Goal: Task Accomplishment & Management: Use online tool/utility

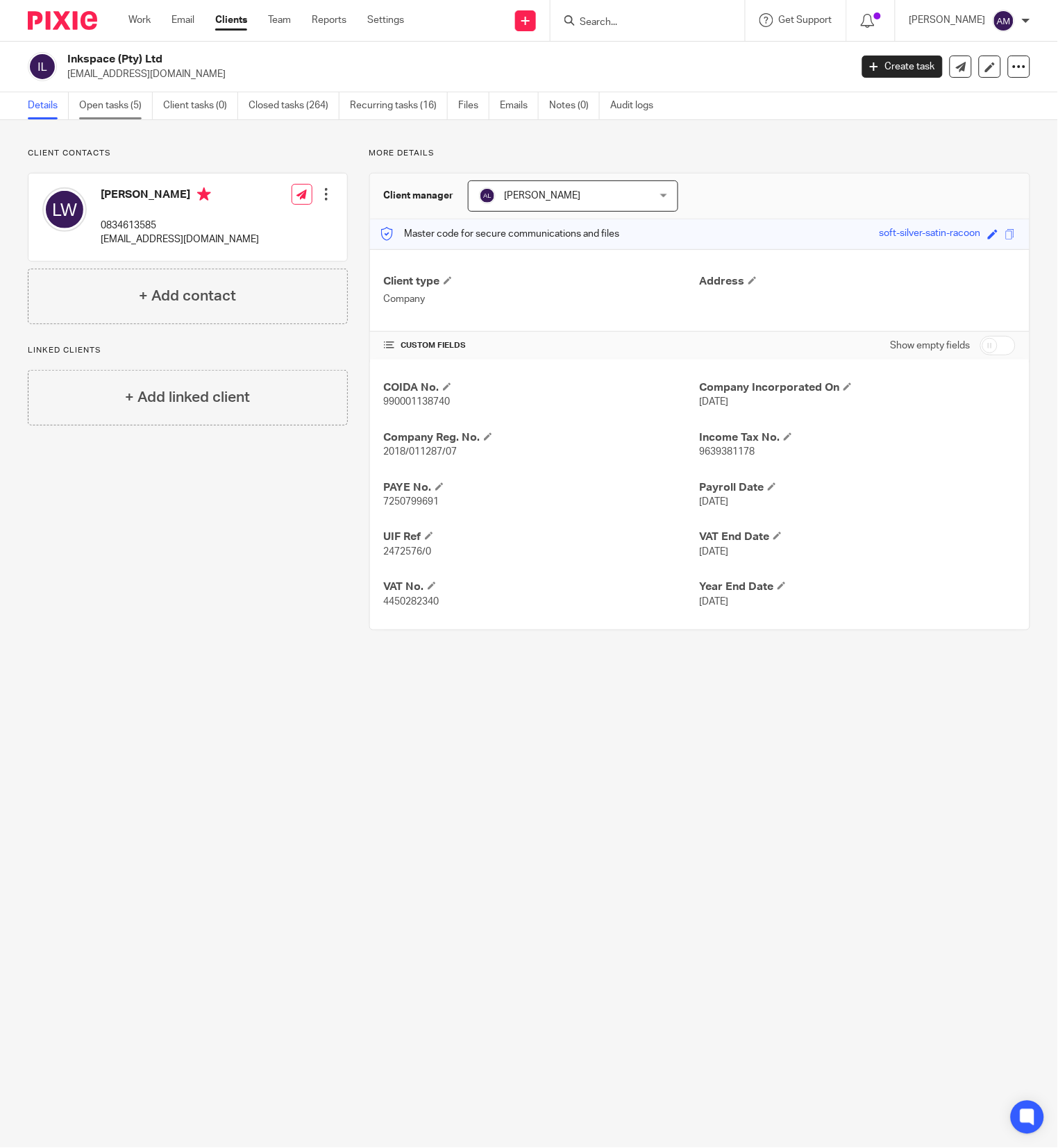
click at [121, 111] on link "Open tasks (5)" at bounding box center [116, 106] width 73 height 27
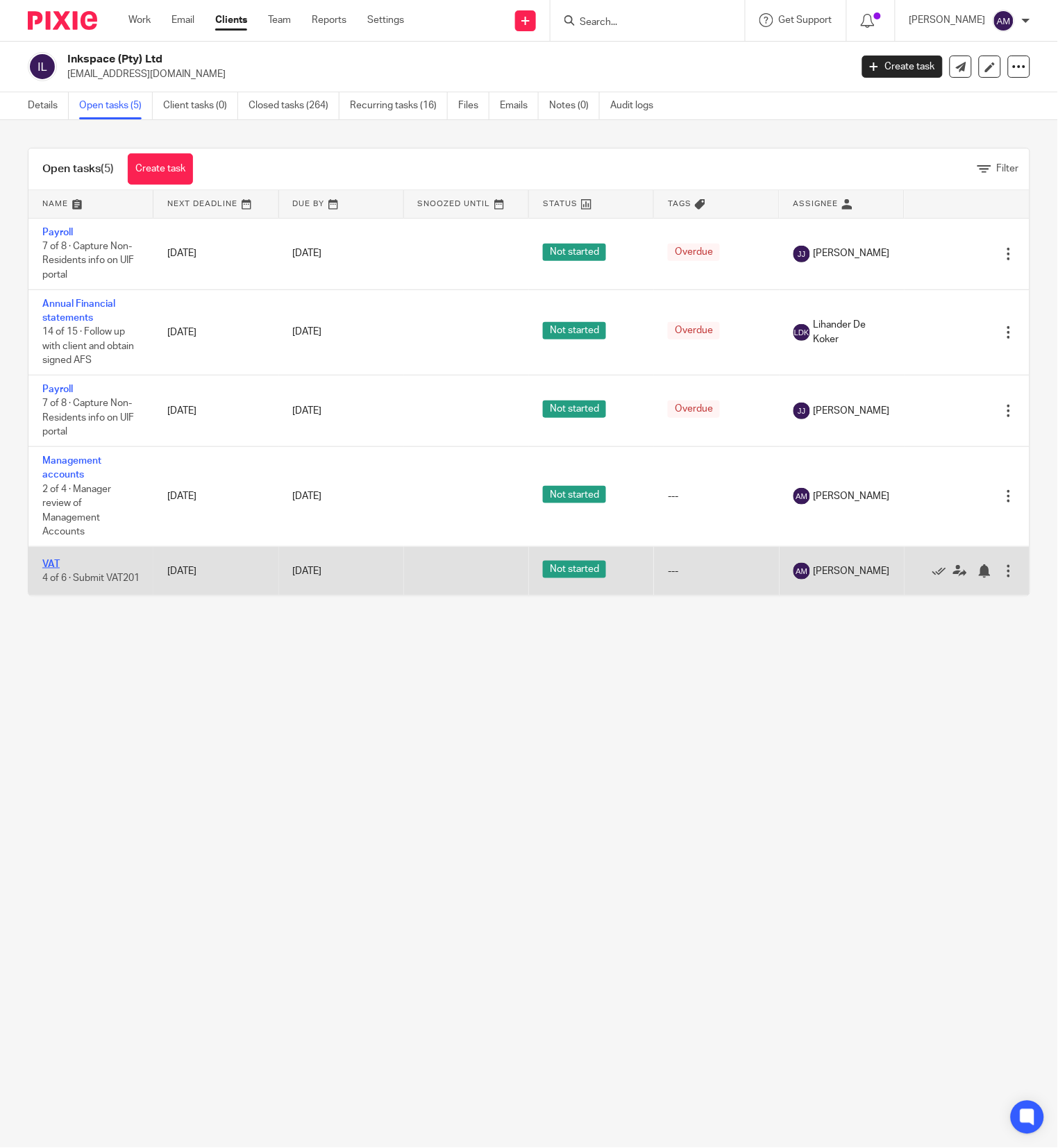
click at [55, 568] on link "VAT" at bounding box center [51, 563] width 17 height 9
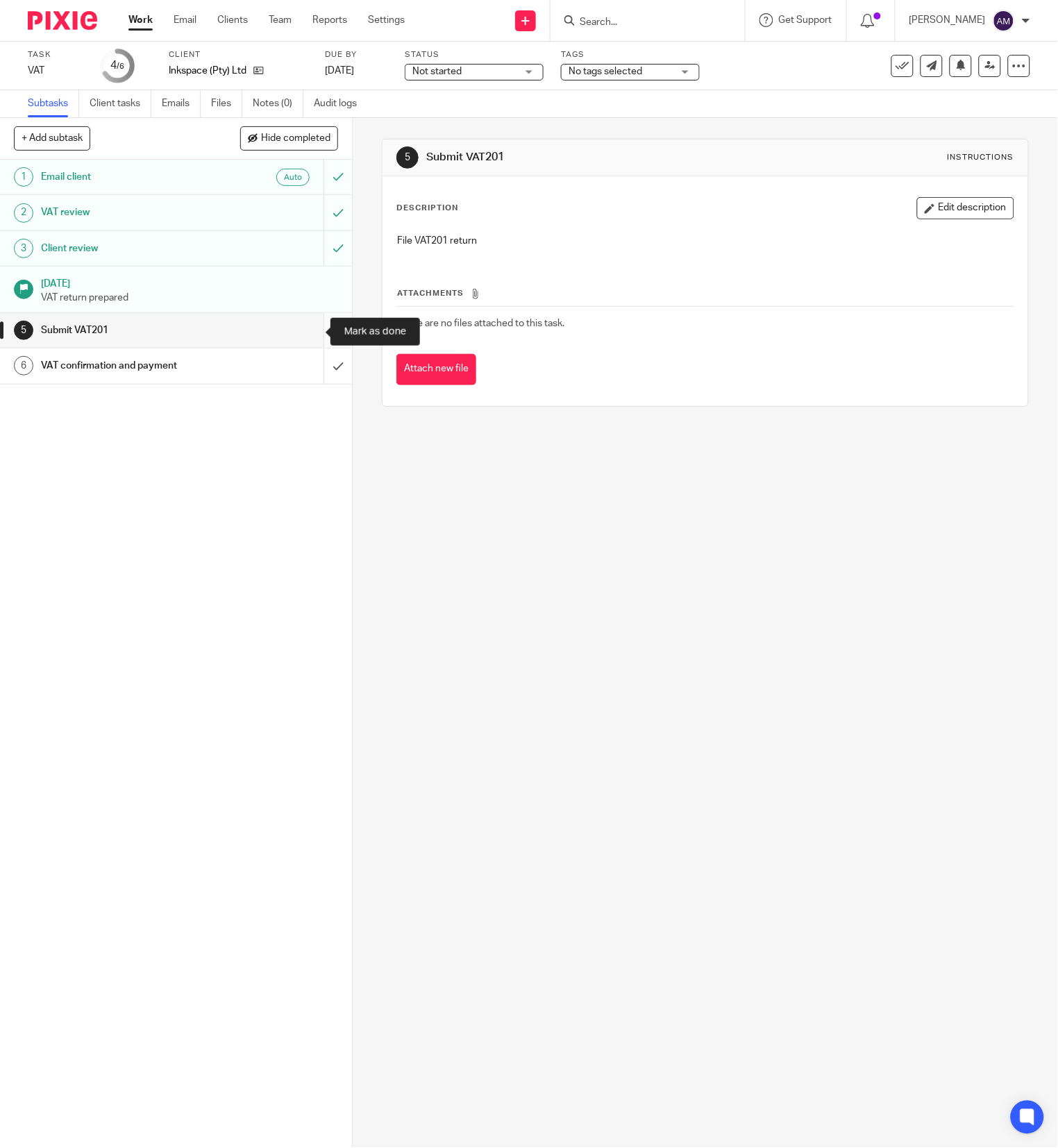
click at [300, 334] on input "submit" at bounding box center [176, 330] width 352 height 35
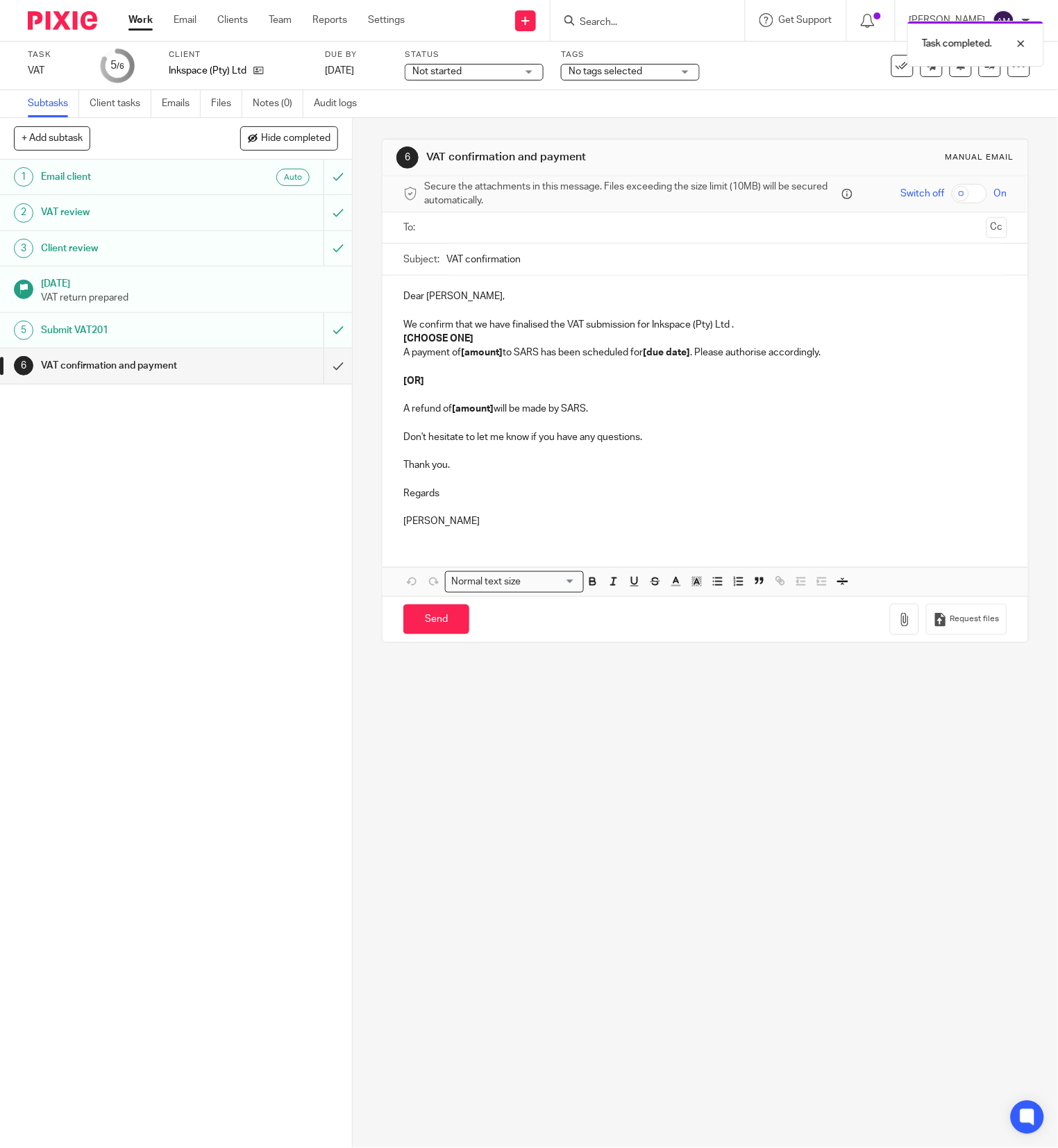
click at [660, 232] on input "text" at bounding box center [705, 228] width 552 height 16
click at [625, 264] on input "VAT confirmation" at bounding box center [727, 262] width 560 height 31
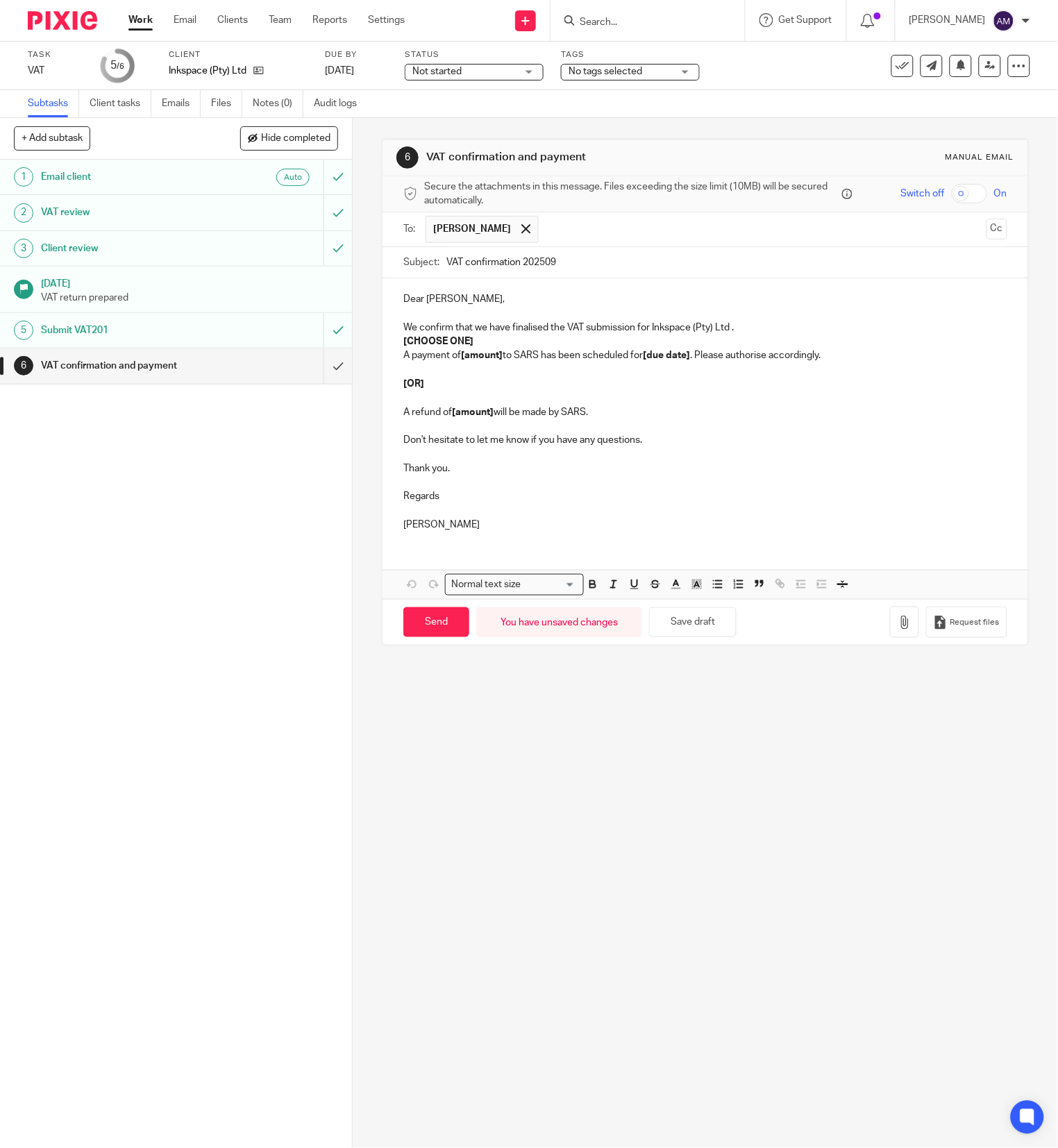
type input "VAT confirmation 202509"
click at [464, 345] on strong "[CHOOSE ONE]" at bounding box center [438, 341] width 70 height 9
drag, startPoint x: 455, startPoint y: 356, endPoint x: 497, endPoint y: 360, distance: 42.2
click at [497, 360] on p "A payment of [amount] to SARS has been scheduled for [due date] . Please author…" at bounding box center [705, 356] width 603 height 14
drag, startPoint x: 650, startPoint y: 357, endPoint x: 697, endPoint y: 357, distance: 47.0
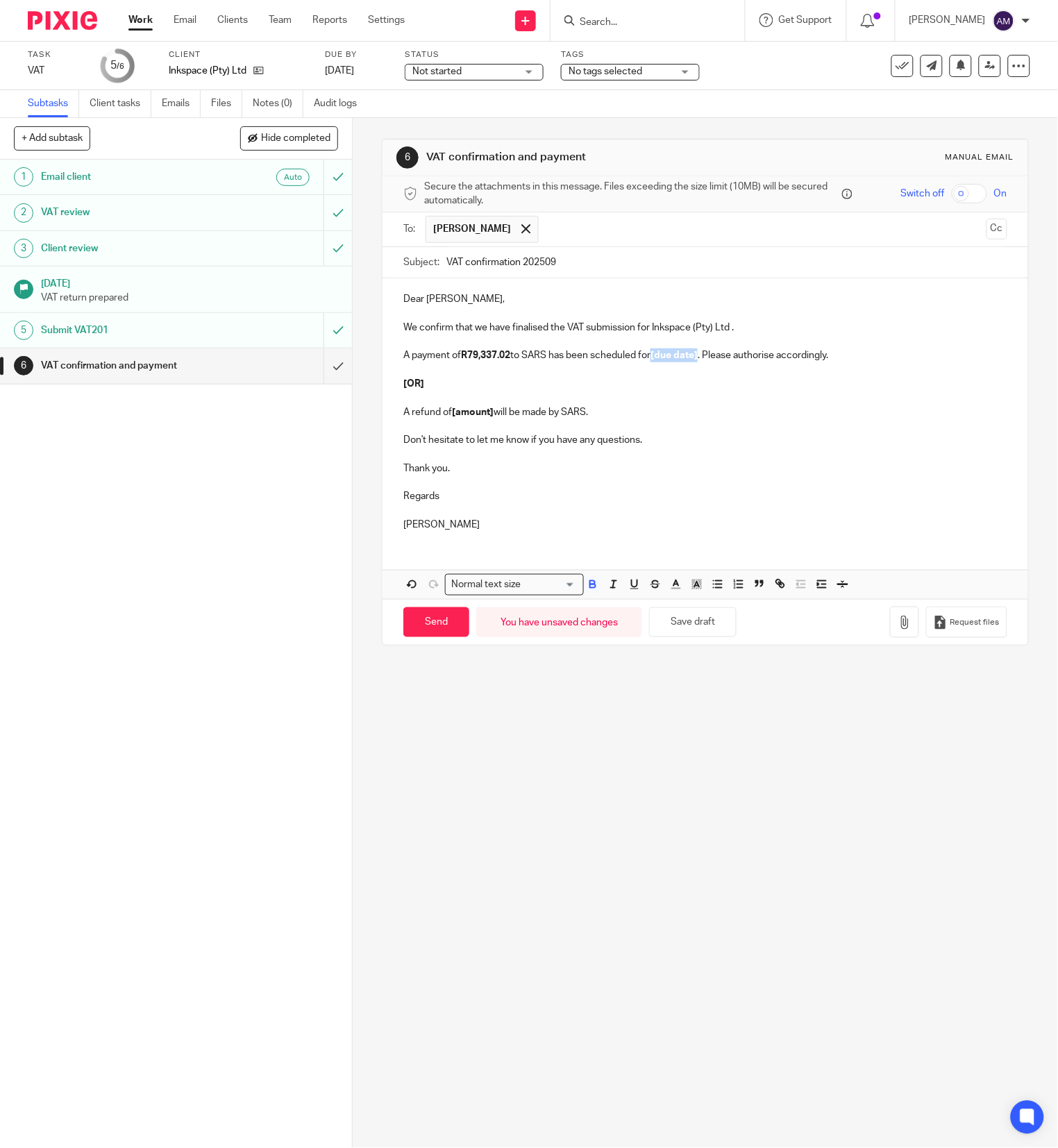
click at [697, 357] on p "A payment of R79,337.02 to SARS has been scheduled for [due date] . Please auth…" at bounding box center [705, 356] width 603 height 14
drag, startPoint x: 586, startPoint y: 416, endPoint x: 405, endPoint y: 376, distance: 185.4
click at [405, 376] on div "Dear Lizl, We confirm that we have finalised the VAT submission for Inkspace (P…" at bounding box center [705, 410] width 645 height 264
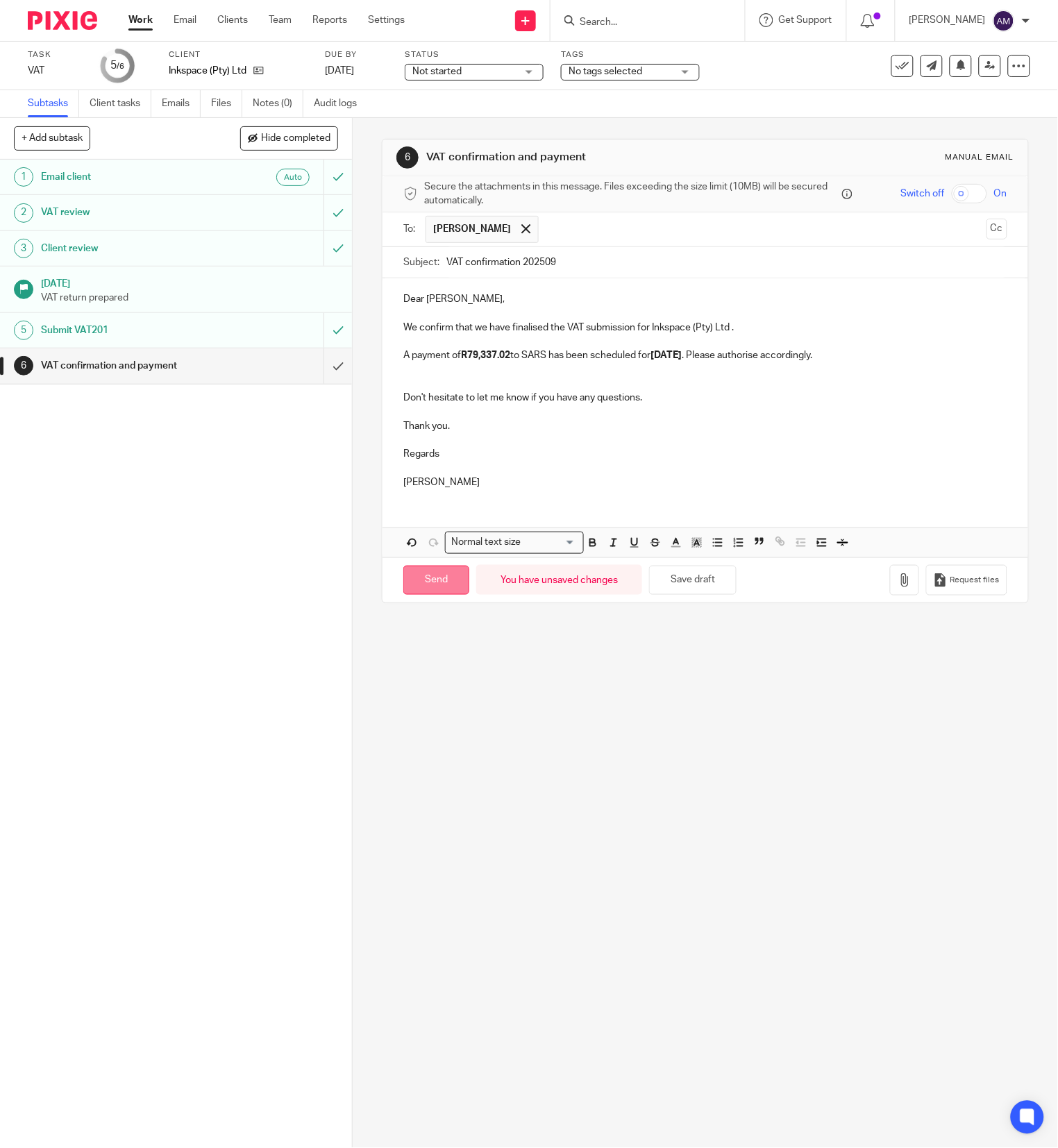
click at [419, 588] on input "Send" at bounding box center [436, 580] width 66 height 30
type input "Sent"
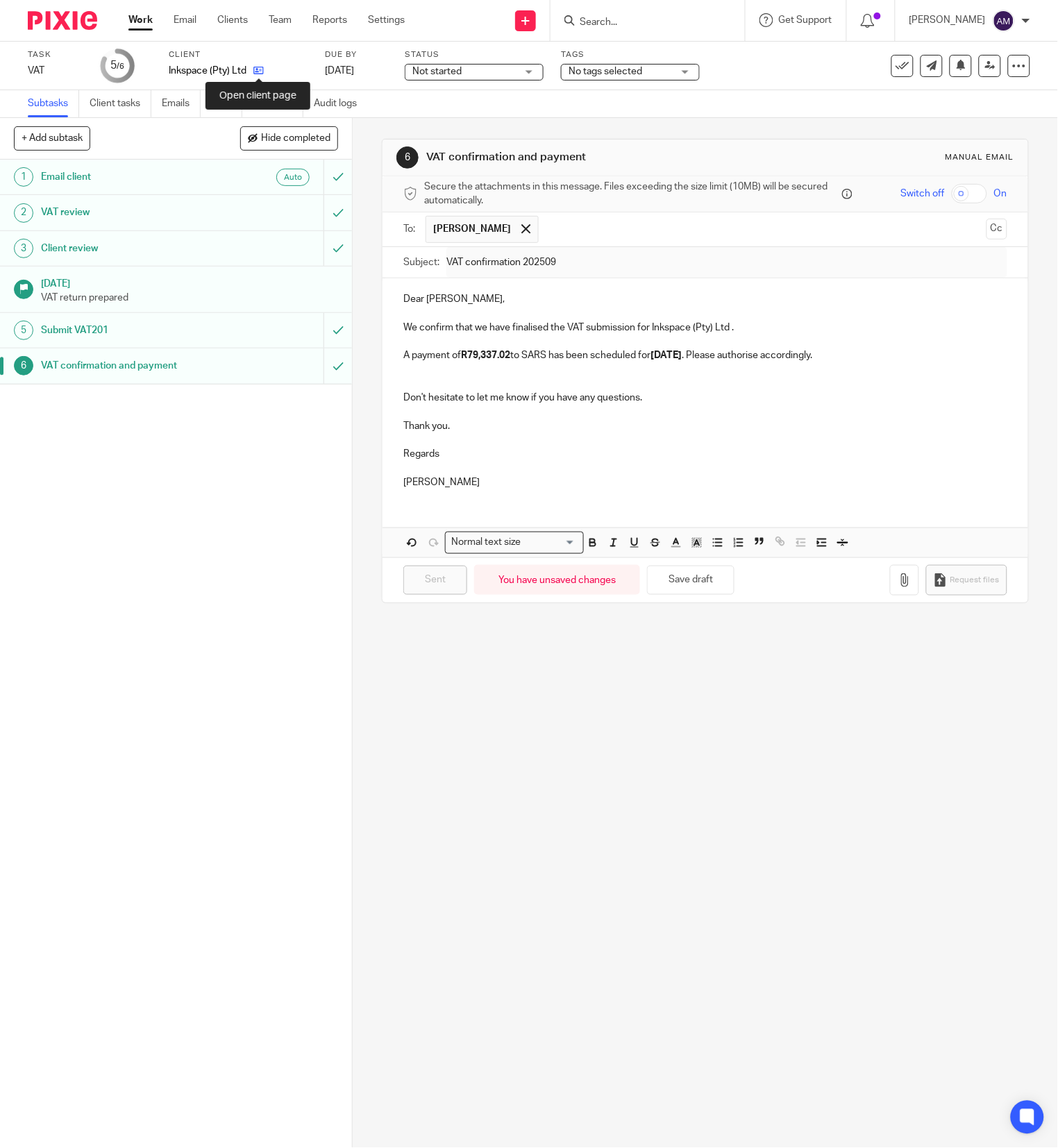
click at [258, 68] on icon at bounding box center [259, 71] width 10 height 10
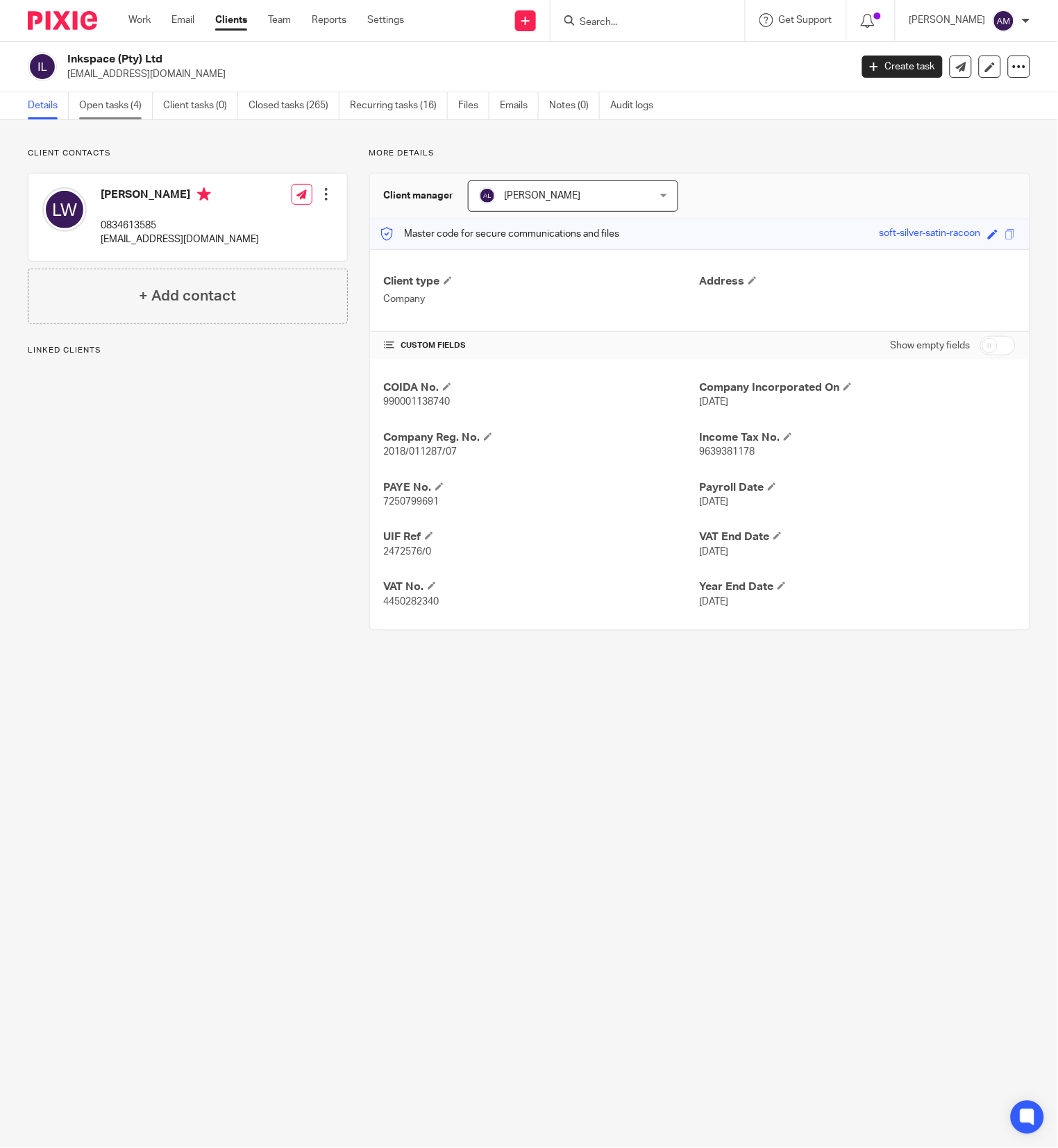
click at [130, 100] on link "Open tasks (4)" at bounding box center [116, 106] width 73 height 27
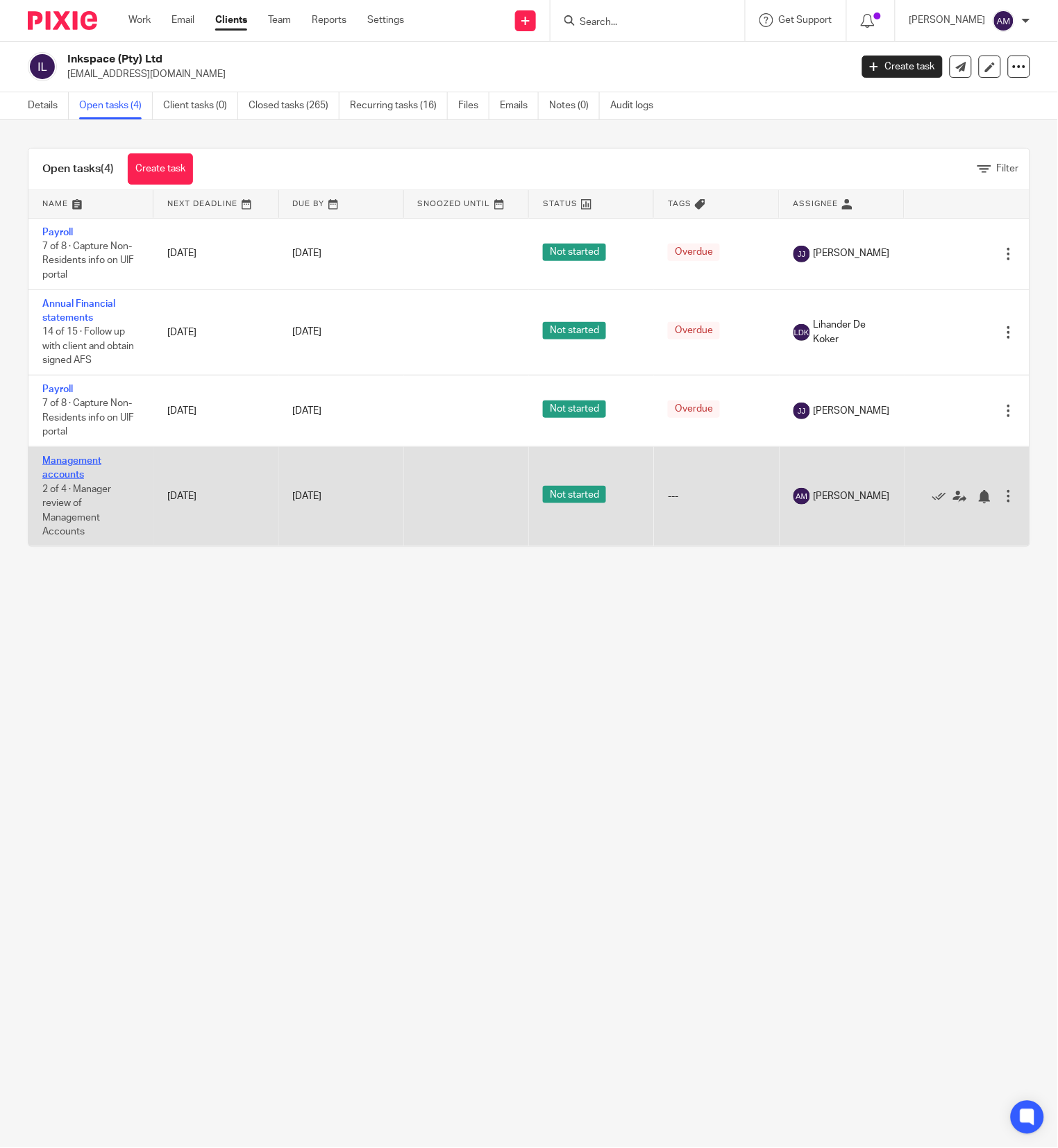
click at [72, 477] on link "Management accounts" at bounding box center [71, 468] width 59 height 24
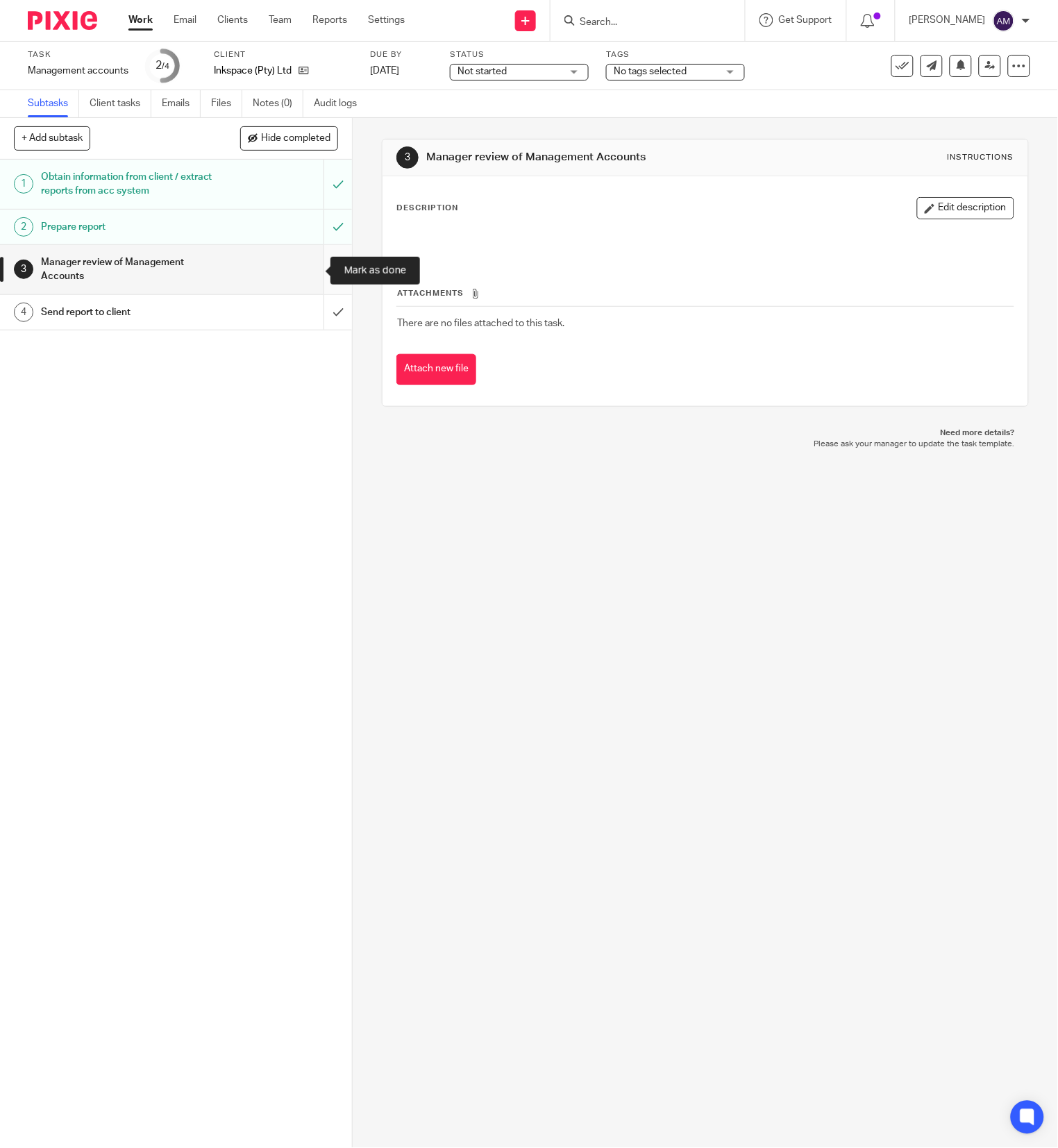
click at [304, 270] on input "submit" at bounding box center [176, 270] width 352 height 49
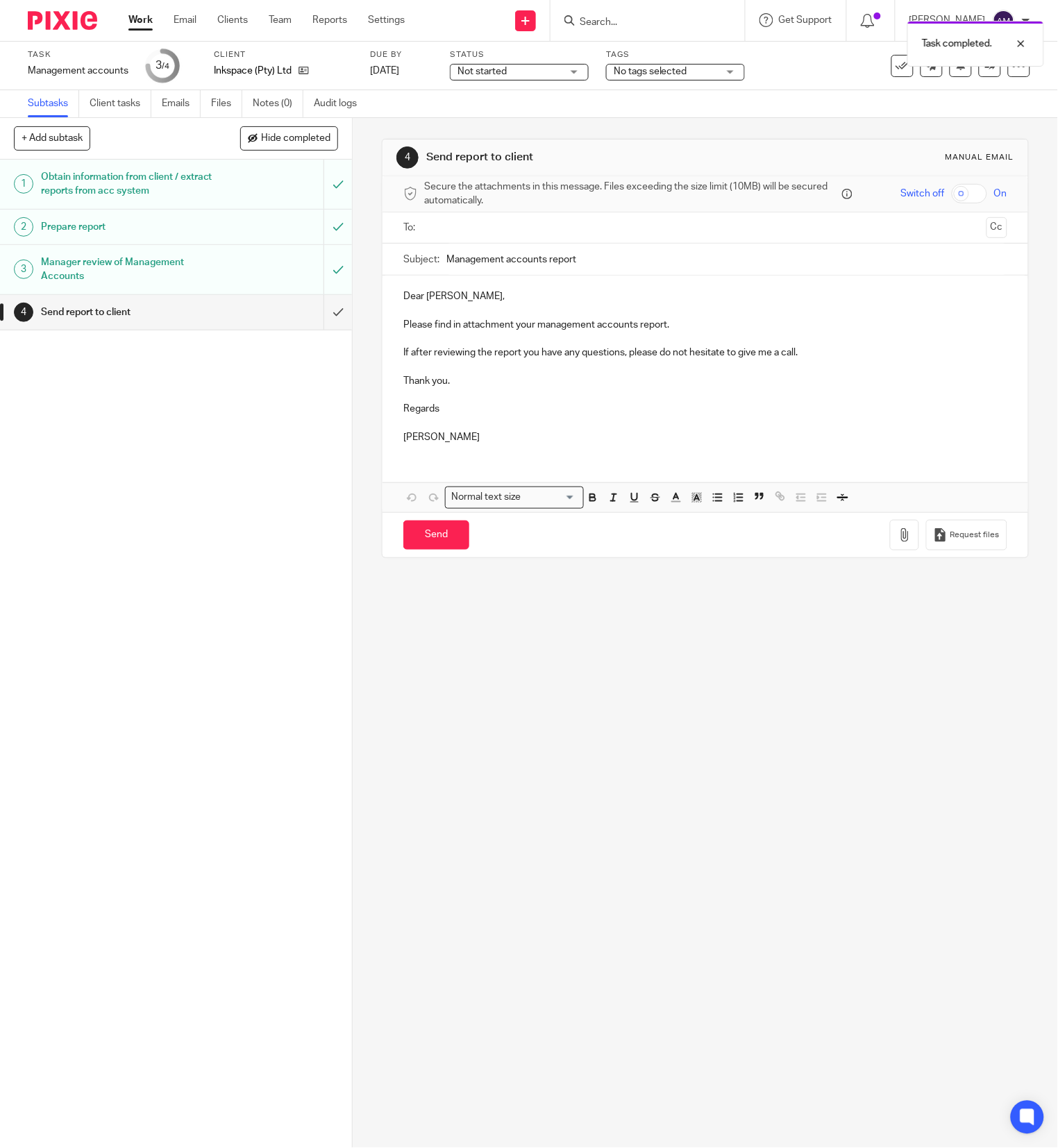
click at [458, 234] on input "text" at bounding box center [705, 228] width 552 height 16
click at [624, 268] on input "Management accounts report" at bounding box center [727, 262] width 560 height 31
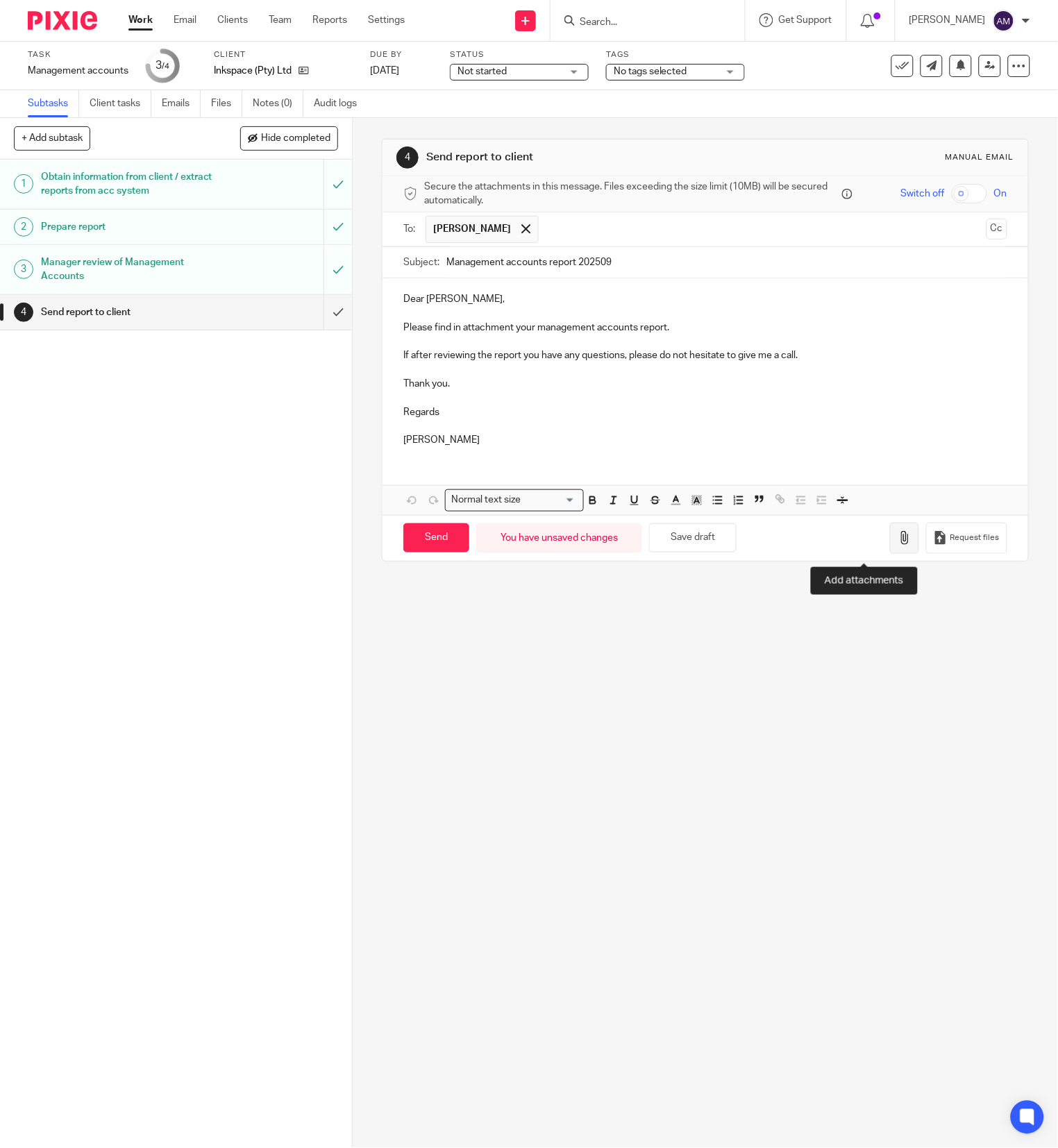
type input "Management accounts report 202509"
click at [890, 533] on button "button" at bounding box center [905, 538] width 29 height 31
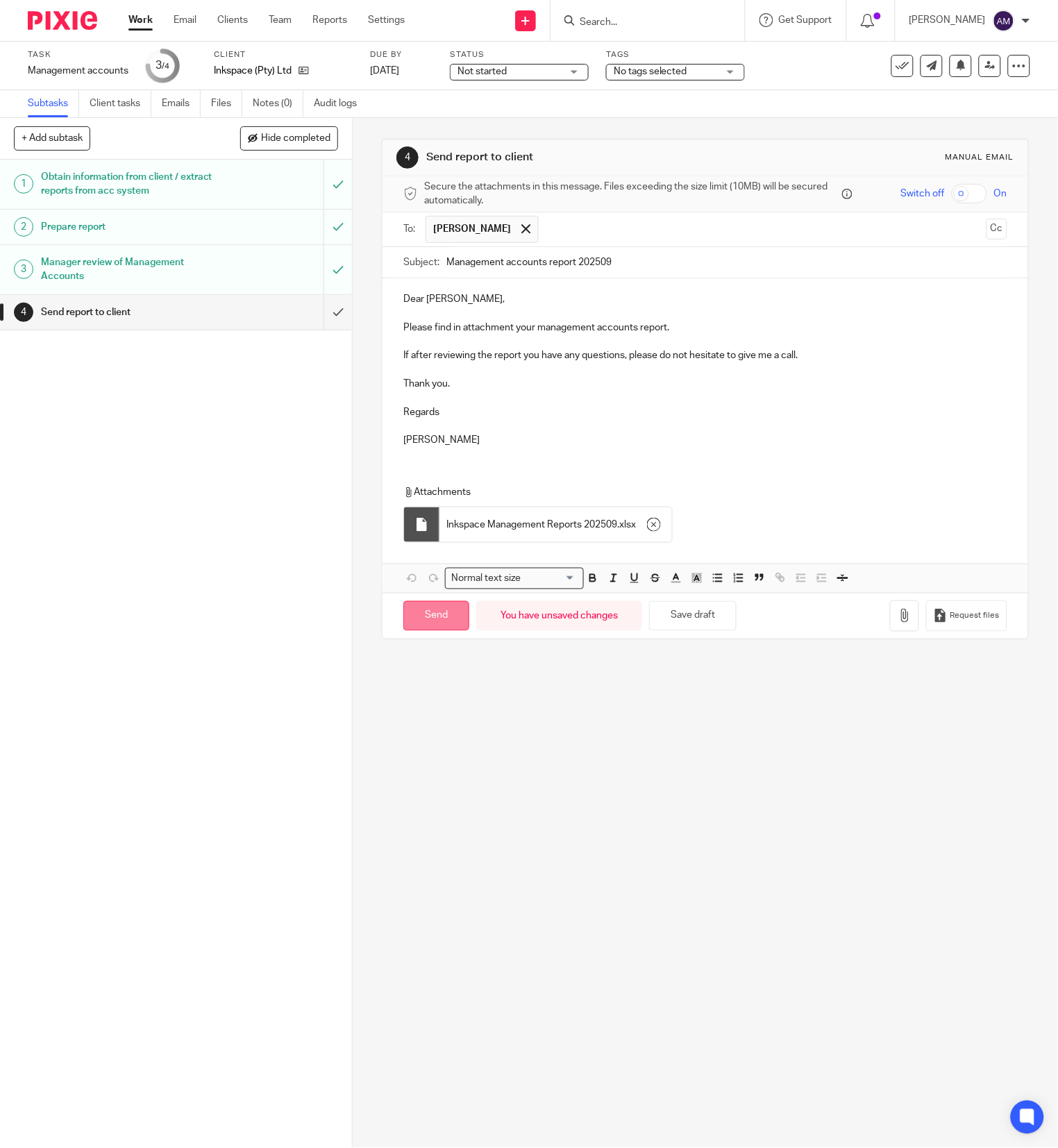
click at [423, 620] on input "Send" at bounding box center [436, 615] width 66 height 30
type input "Sent"
click at [139, 16] on link "Work" at bounding box center [140, 20] width 25 height 14
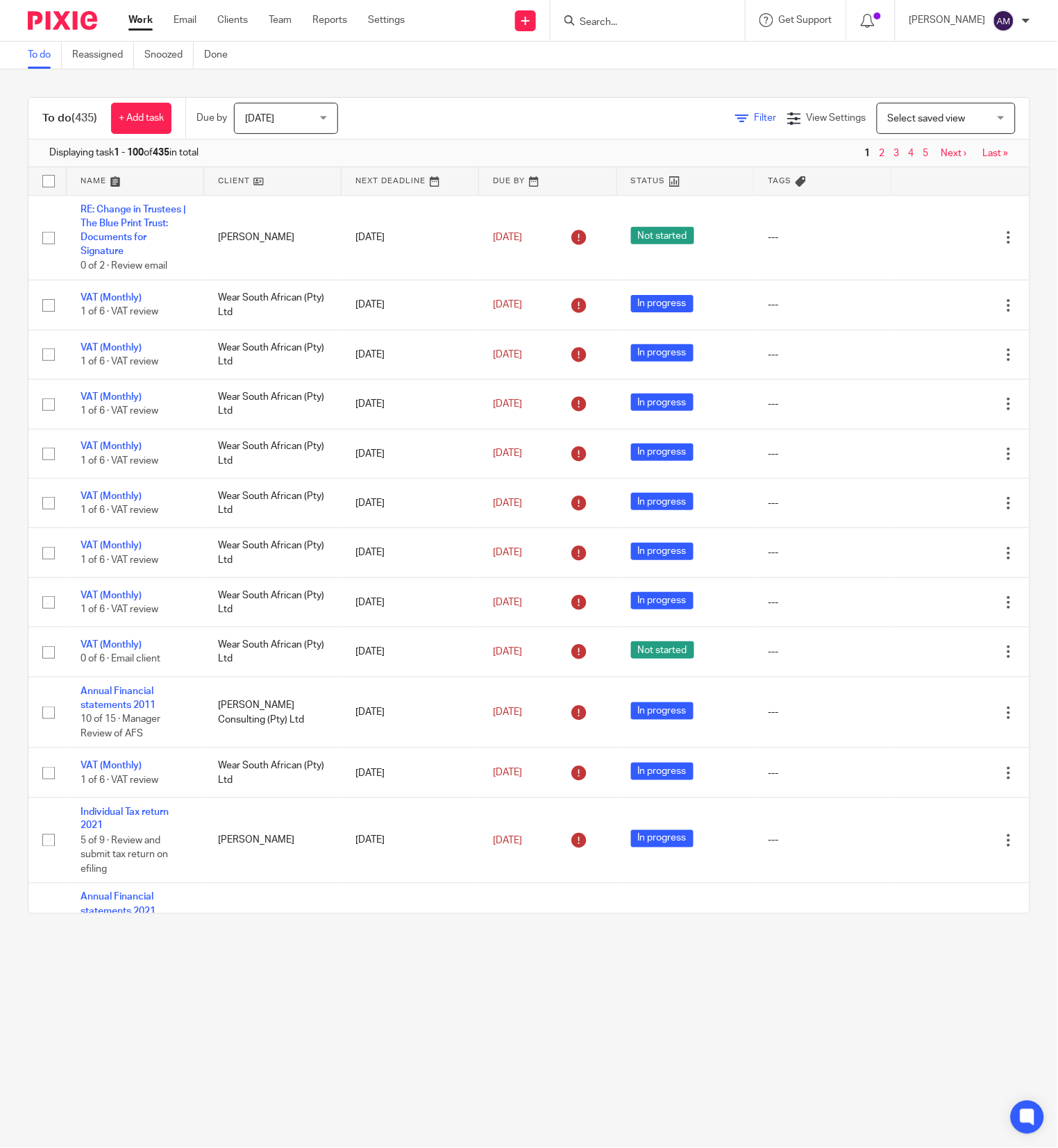
click at [755, 117] on span "Filter" at bounding box center [766, 117] width 22 height 9
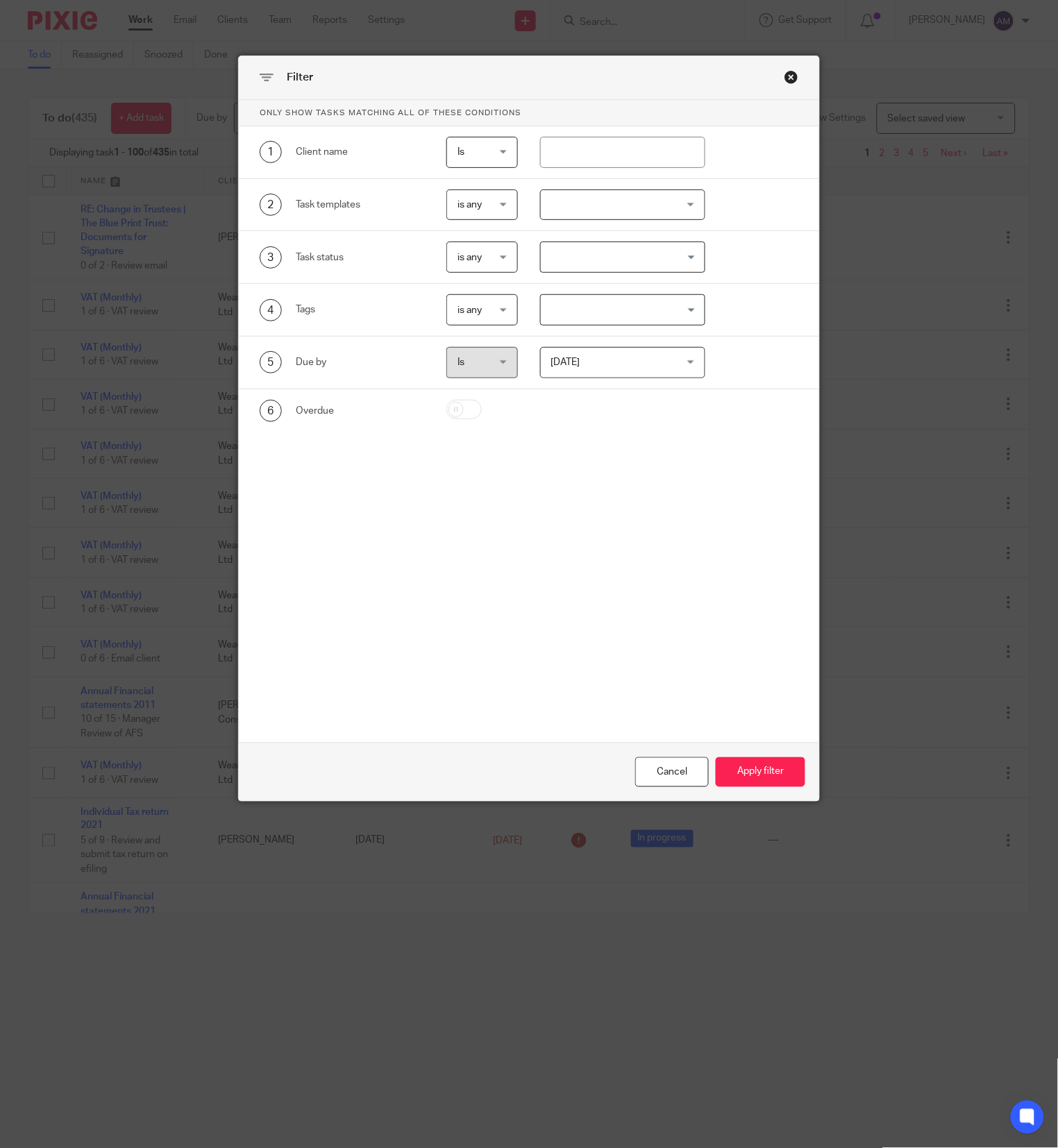
click at [671, 213] on div at bounding box center [623, 205] width 165 height 31
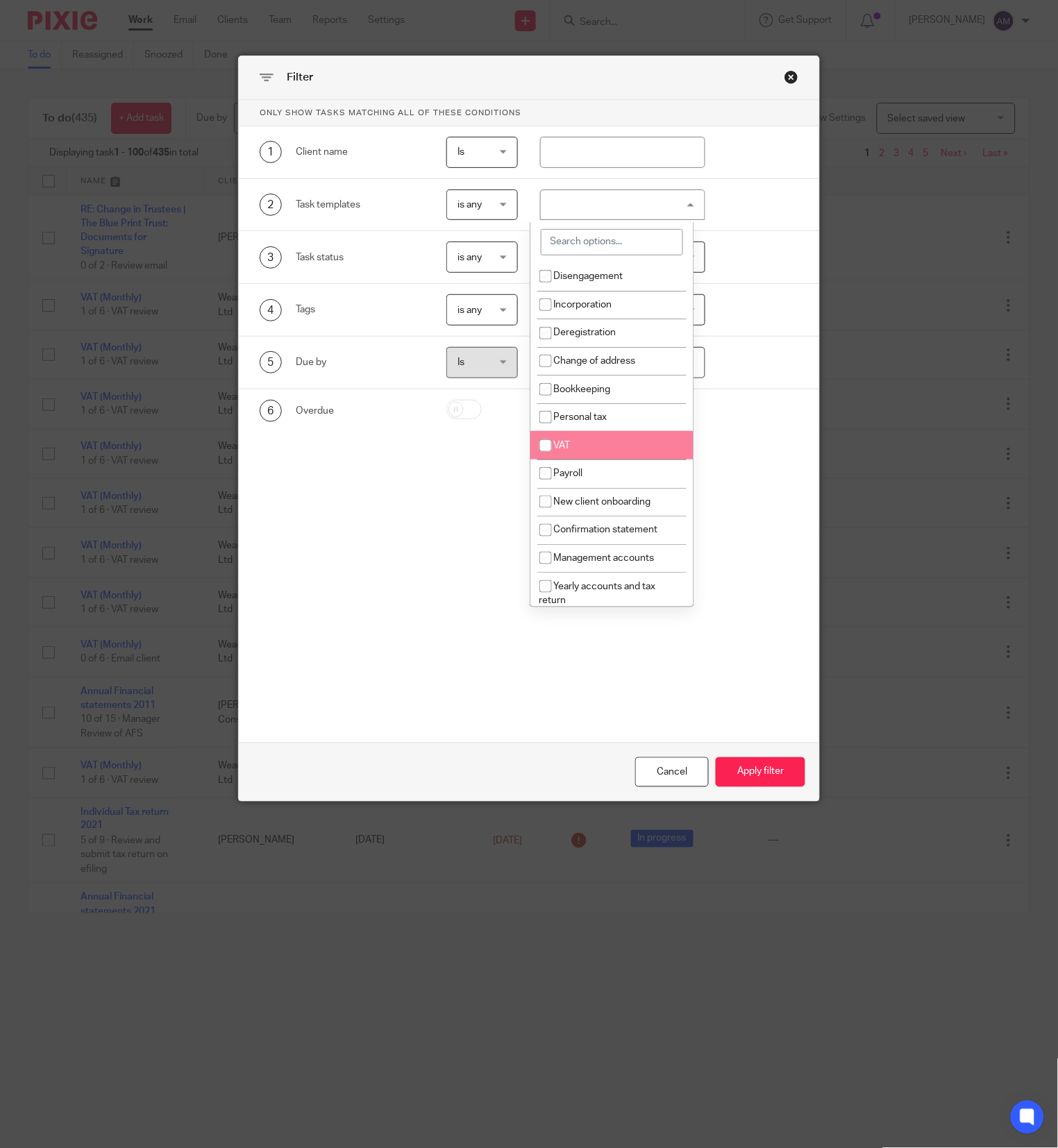
click at [572, 447] on li "VAT" at bounding box center [612, 445] width 164 height 28
checkbox input "true"
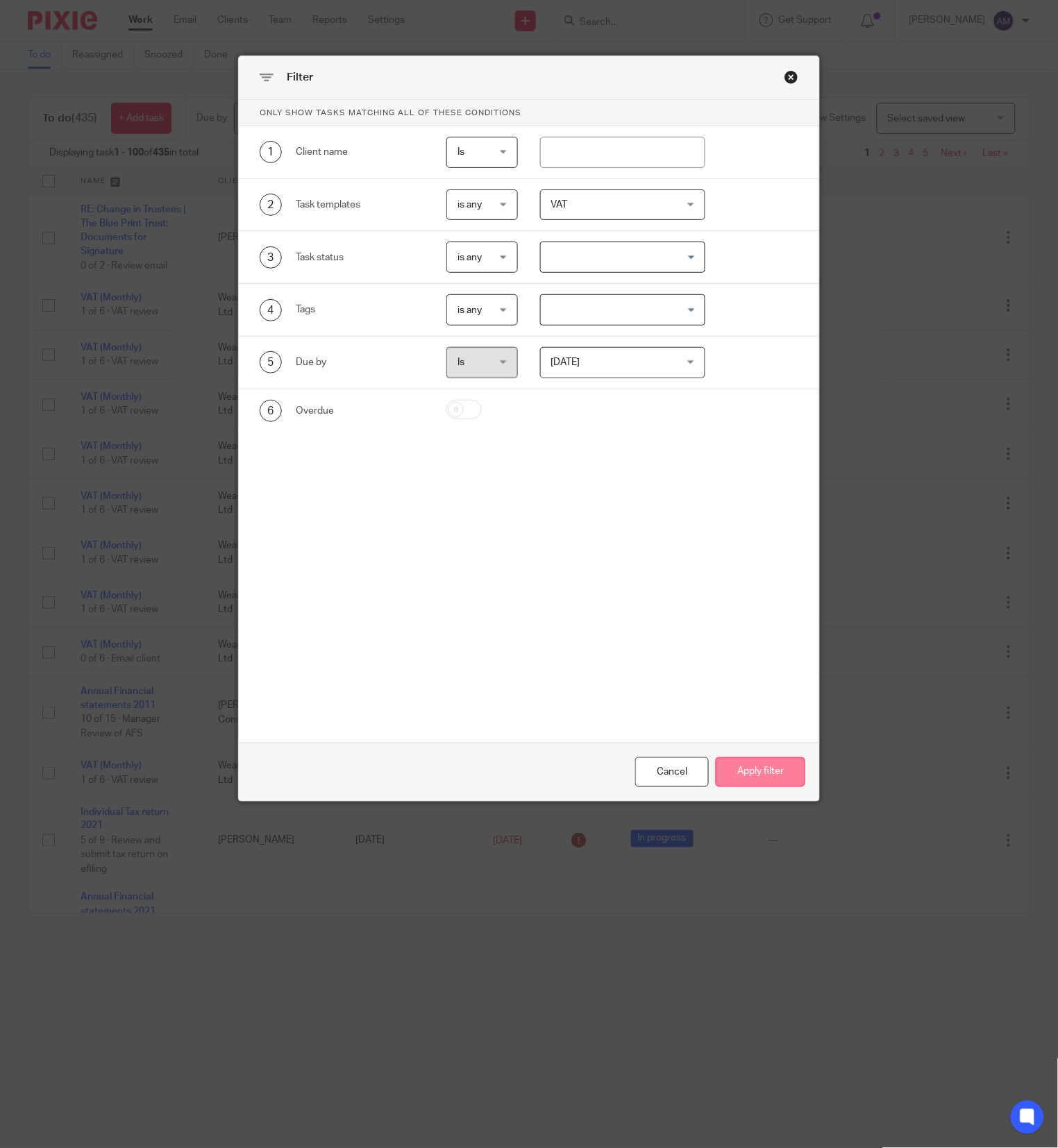
click at [763, 769] on button "Apply filter" at bounding box center [760, 772] width 89 height 30
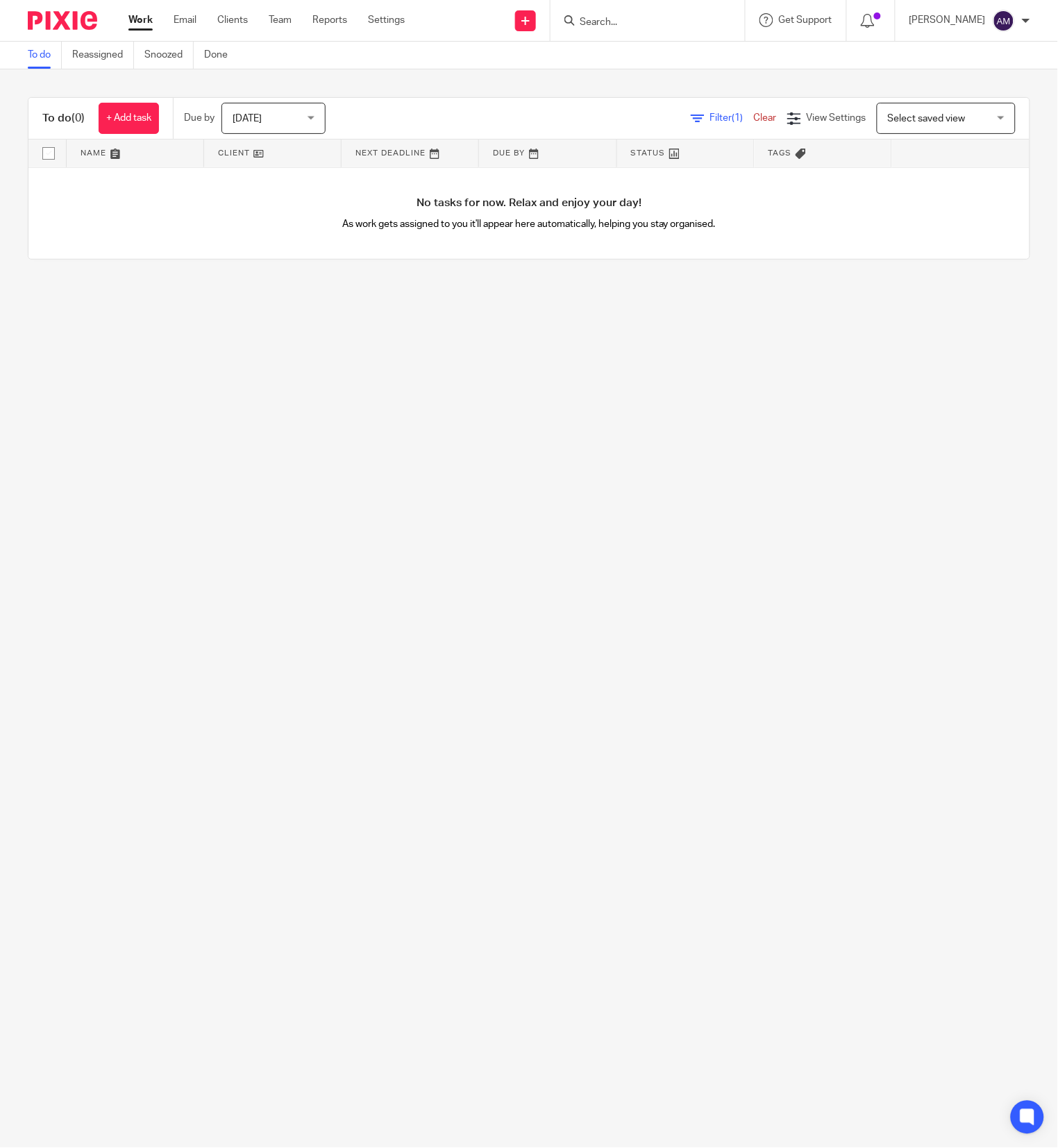
click at [306, 111] on span "[DATE]" at bounding box center [269, 118] width 73 height 29
click at [266, 327] on li "All" at bounding box center [277, 317] width 103 height 28
click at [266, 327] on main "To do Reassigned Snoozed Done To do (0) + Add task Due by All All Today Tomorro…" at bounding box center [529, 574] width 1058 height 1148
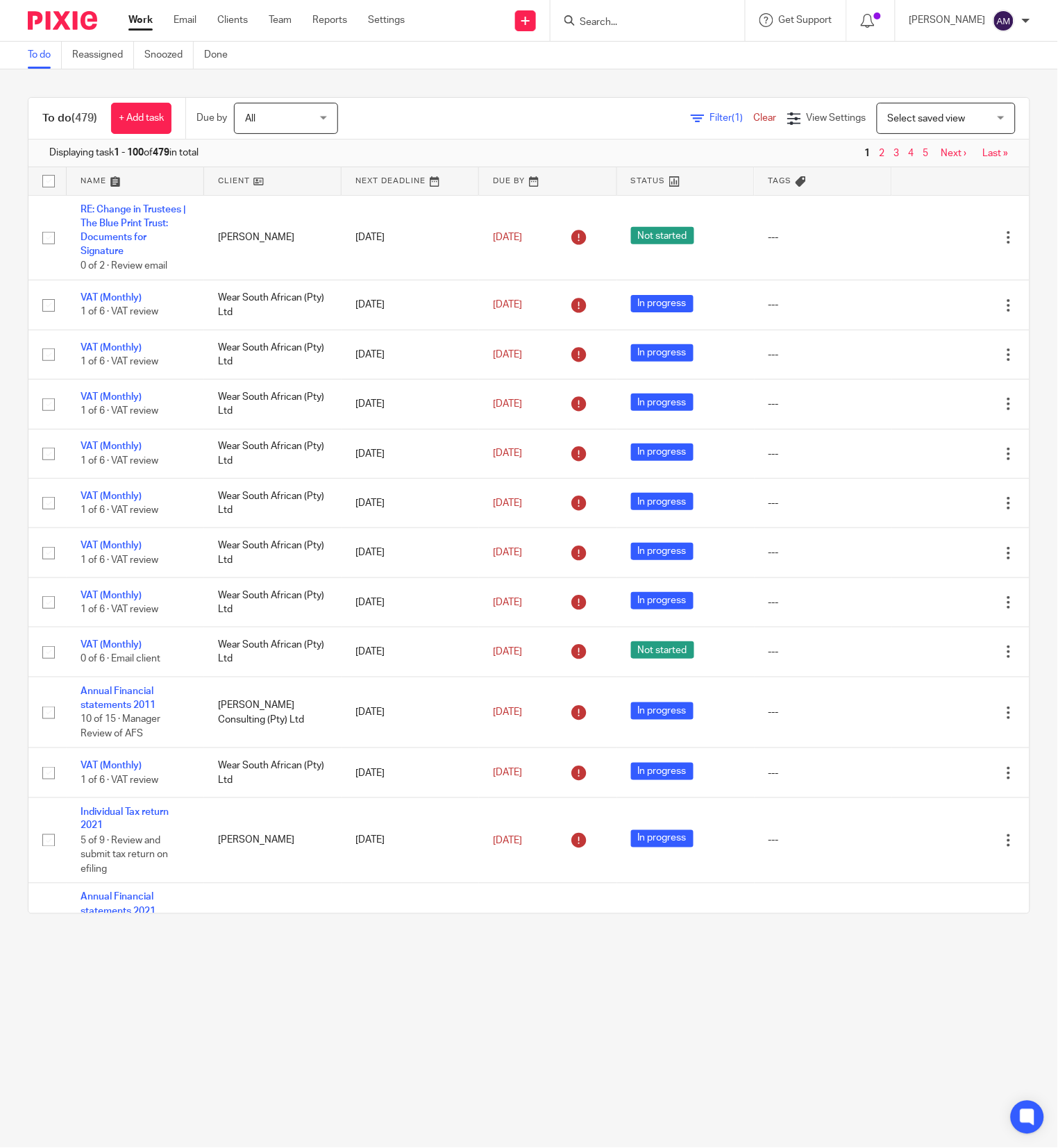
click at [711, 115] on span "Filter (1)" at bounding box center [732, 117] width 43 height 9
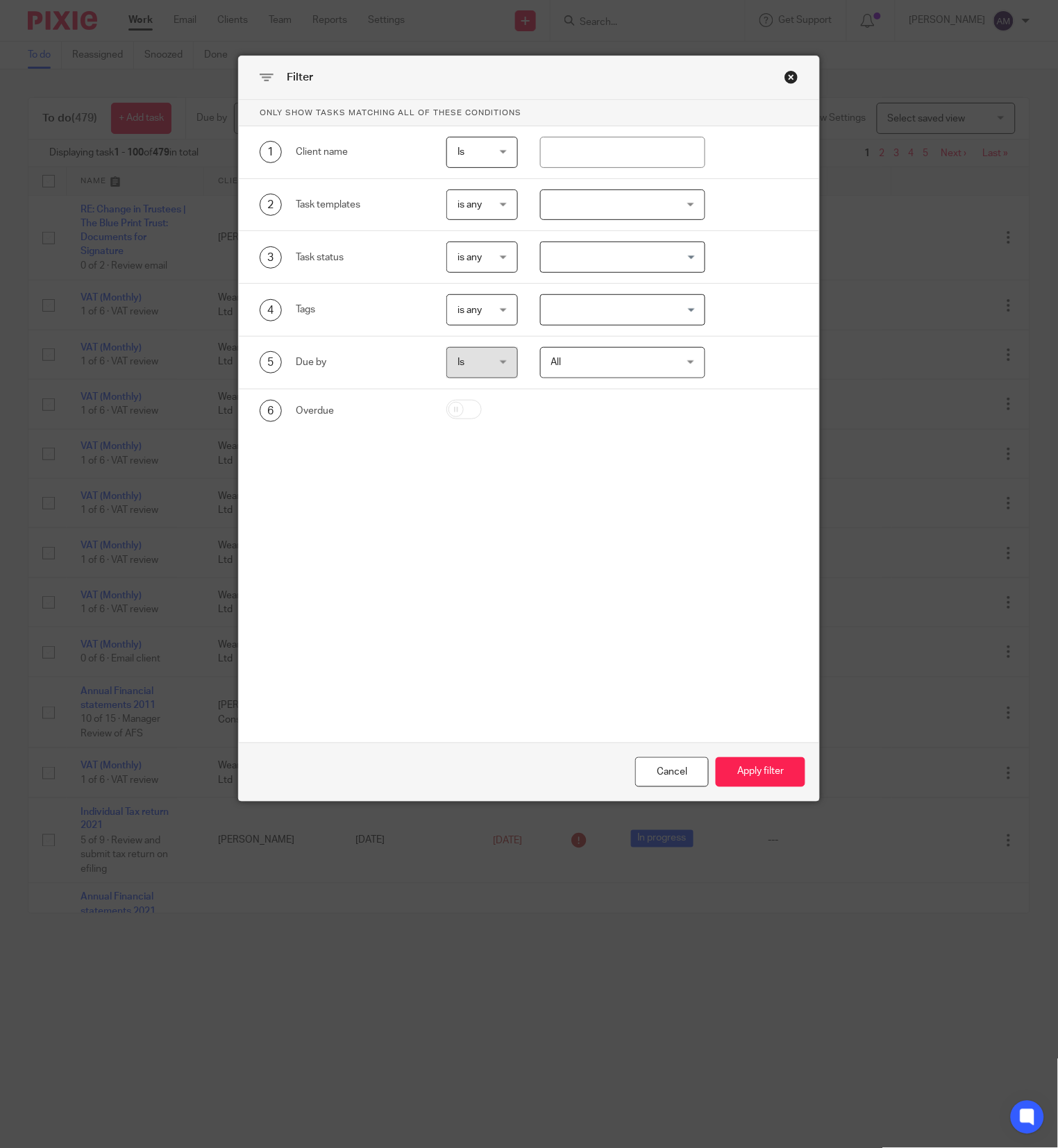
click at [677, 203] on div at bounding box center [623, 205] width 165 height 31
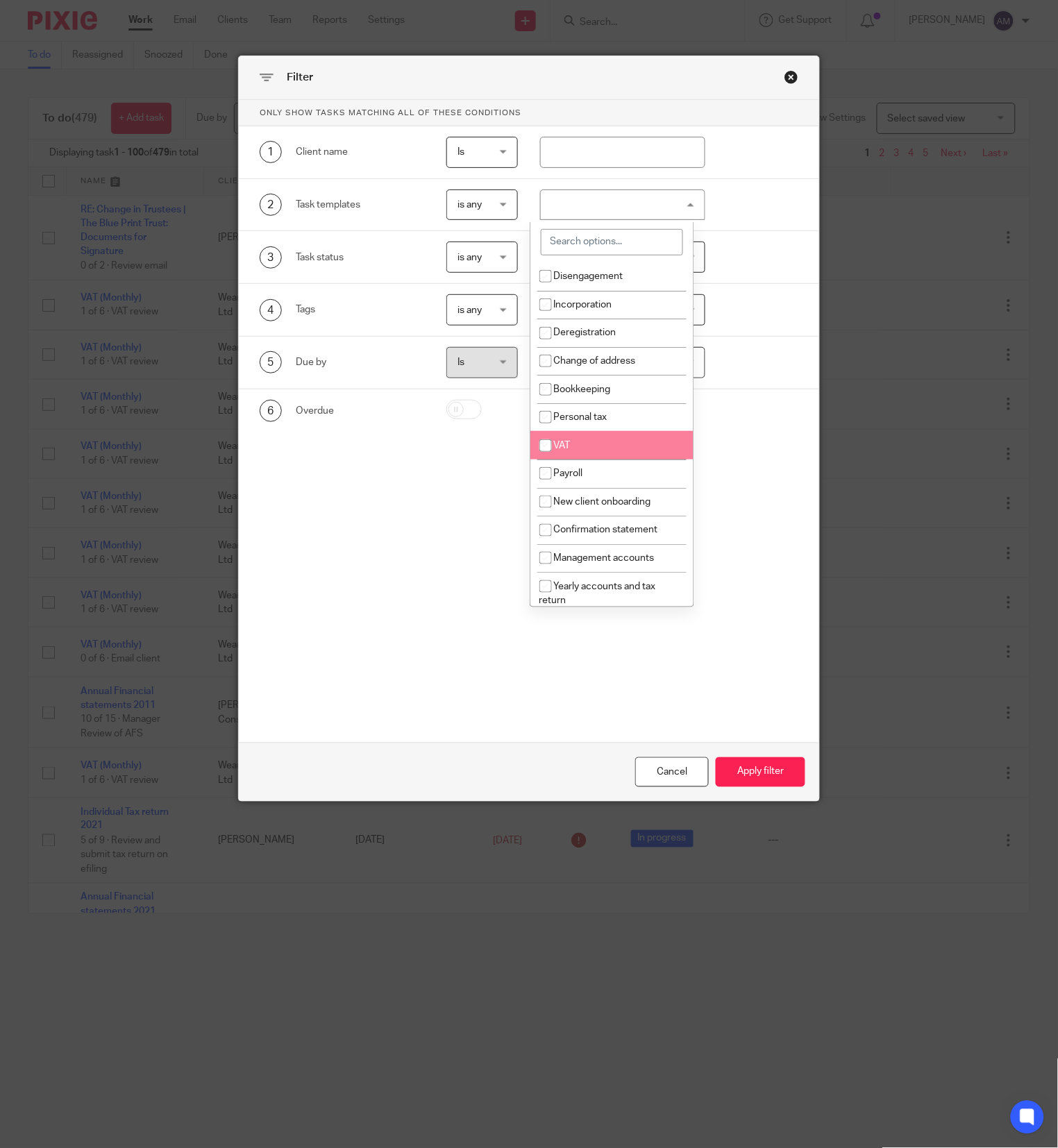
click at [546, 451] on input "checkbox" at bounding box center [546, 445] width 26 height 26
checkbox input "true"
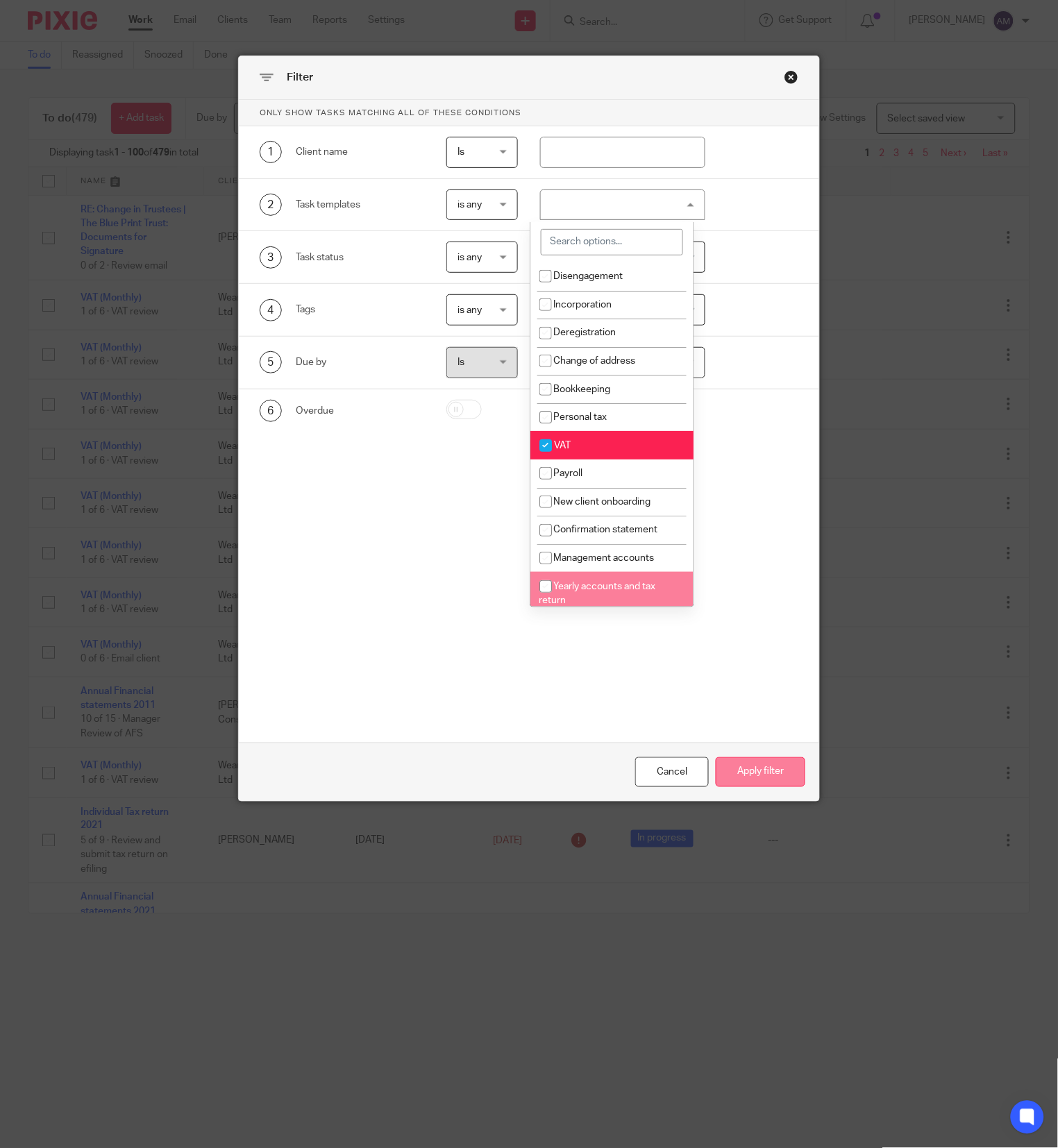
click at [769, 770] on button "Apply filter" at bounding box center [760, 772] width 89 height 30
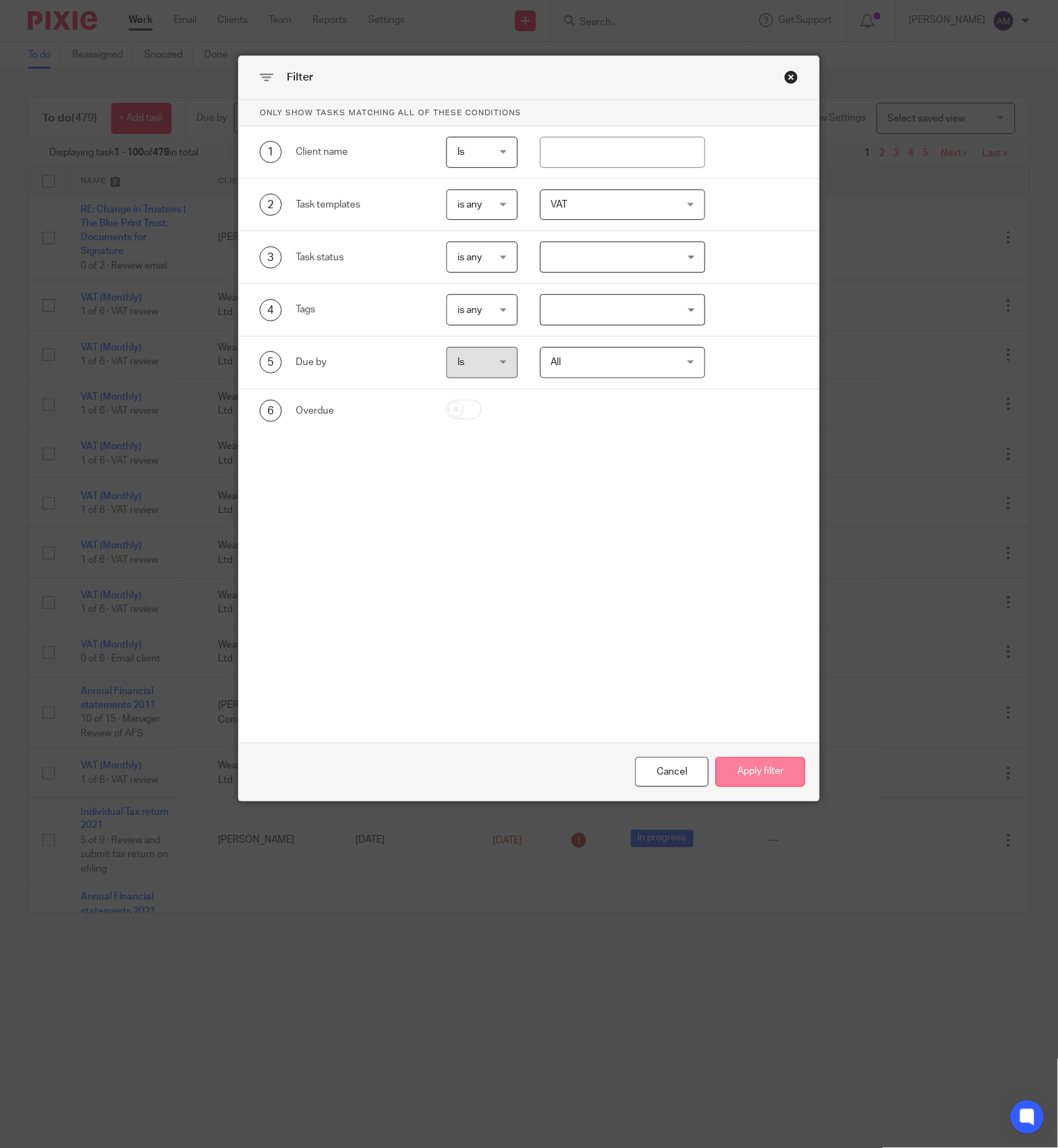
click at [769, 770] on button "Apply filter" at bounding box center [760, 772] width 89 height 30
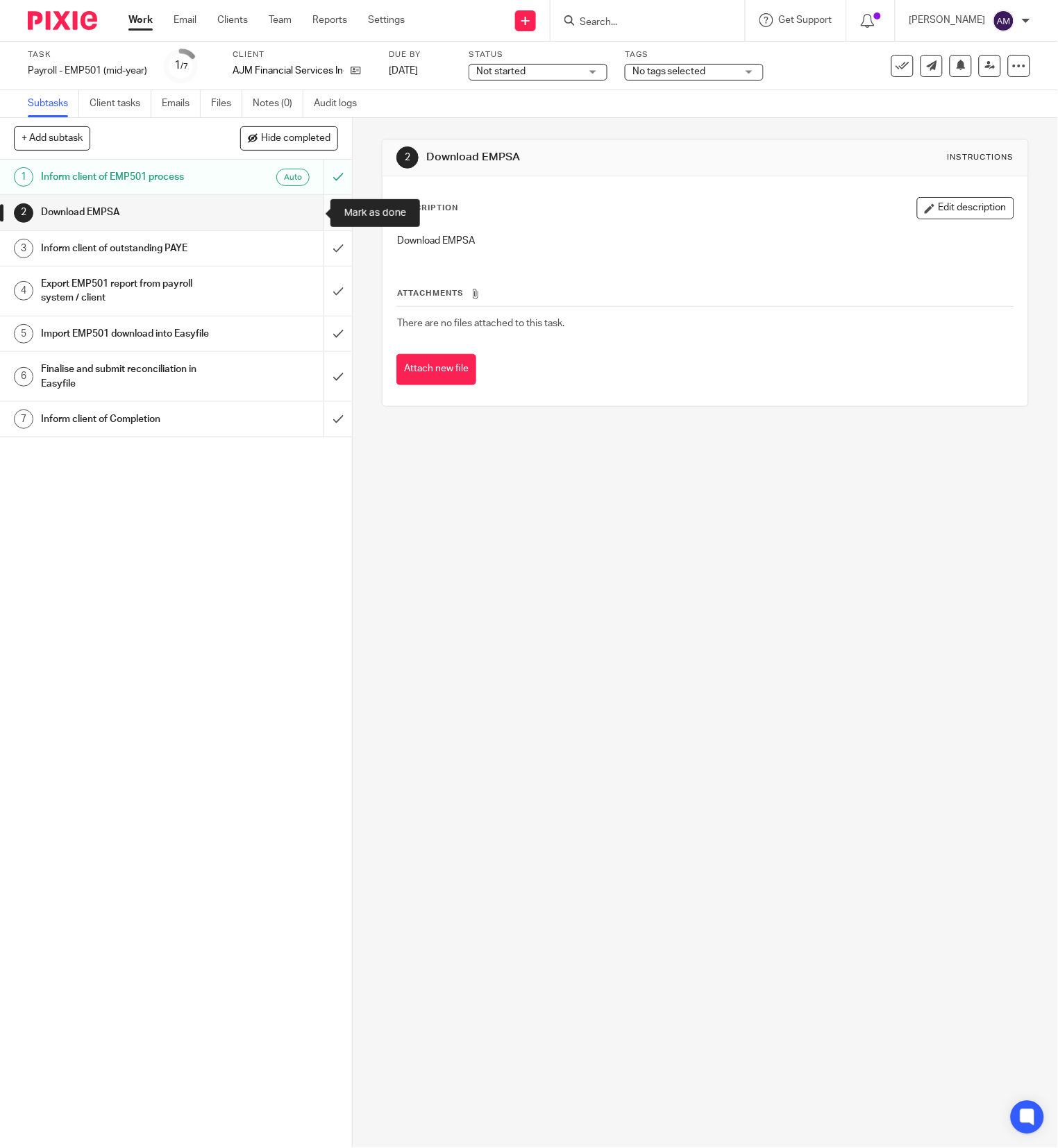
click at [308, 206] on input "submit" at bounding box center [176, 212] width 352 height 35
click at [304, 250] on input "submit" at bounding box center [176, 248] width 352 height 35
click at [304, 305] on input "submit" at bounding box center [176, 291] width 352 height 49
click at [308, 345] on input "submit" at bounding box center [176, 334] width 352 height 35
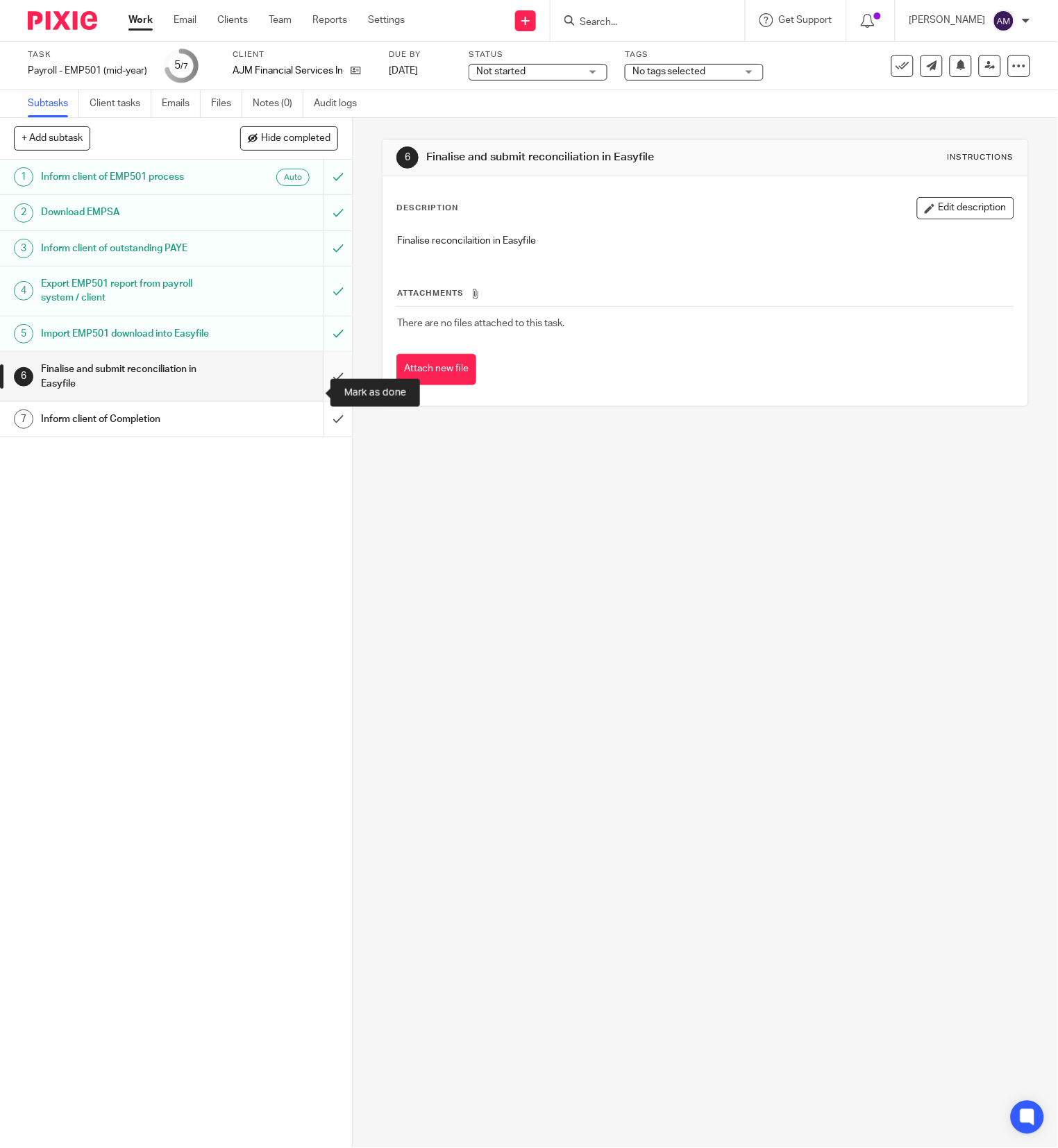
click at [306, 387] on input "submit" at bounding box center [176, 377] width 352 height 49
